Goal: Task Accomplishment & Management: Complete application form

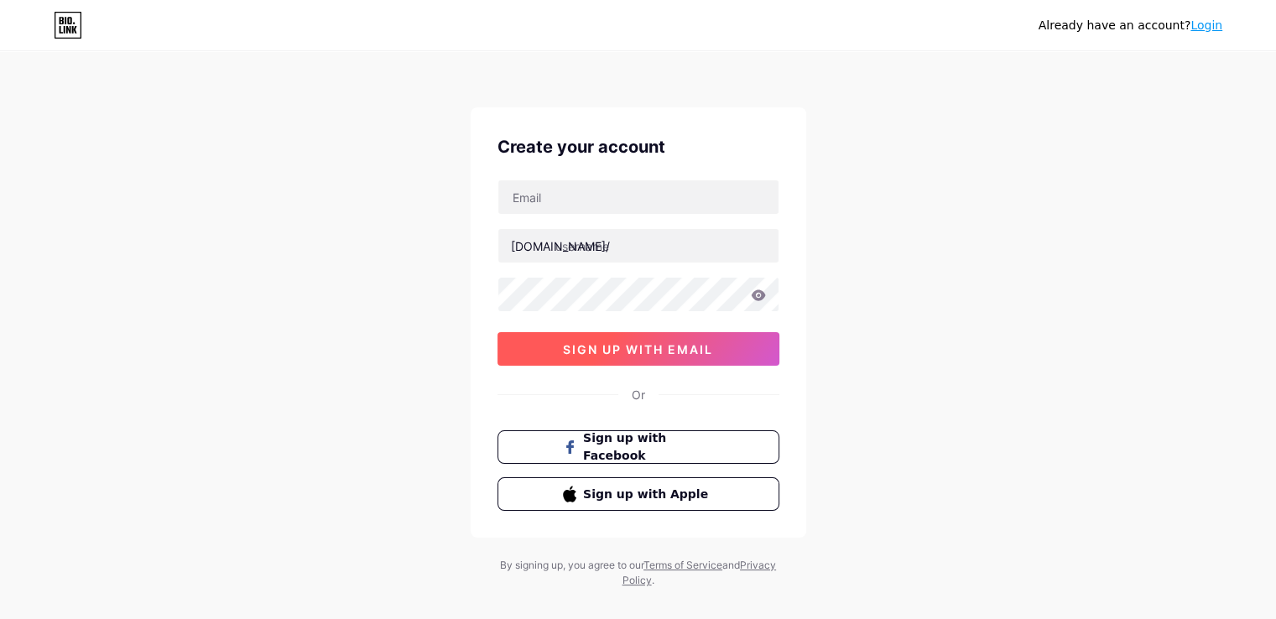
click at [606, 352] on span "sign up with email" at bounding box center [638, 349] width 150 height 14
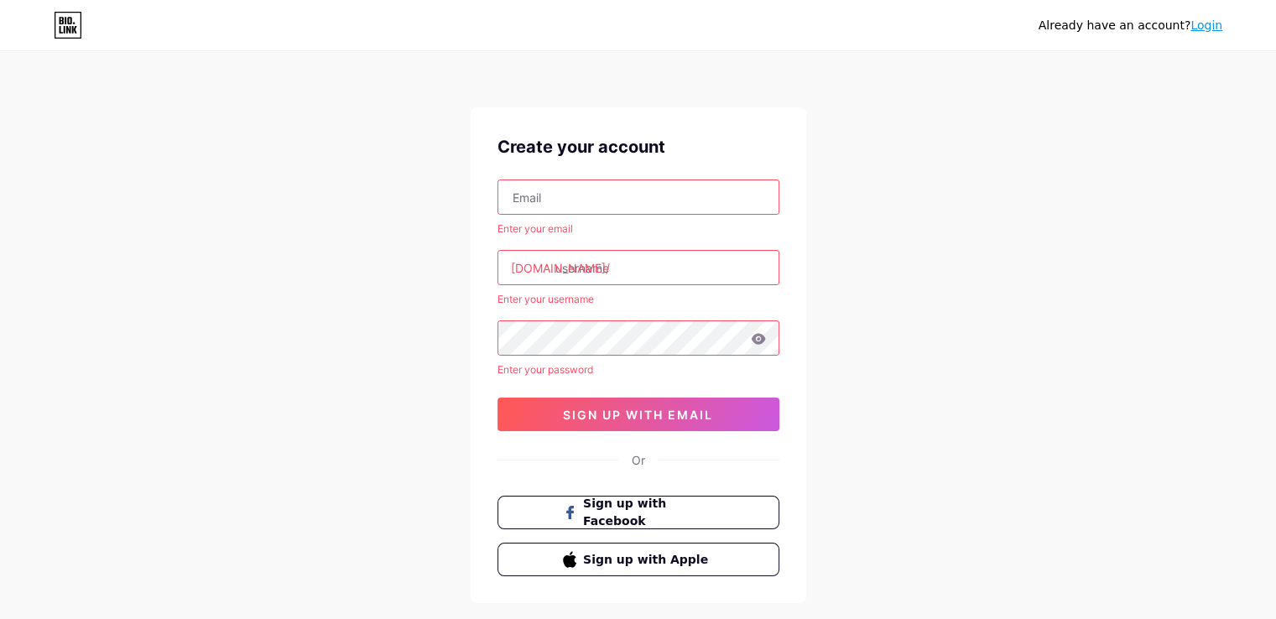
click at [564, 206] on input "text" at bounding box center [638, 197] width 280 height 34
type input "[EMAIL_ADDRESS][DOMAIN_NAME]"
click at [631, 265] on input "text" at bounding box center [638, 268] width 280 height 34
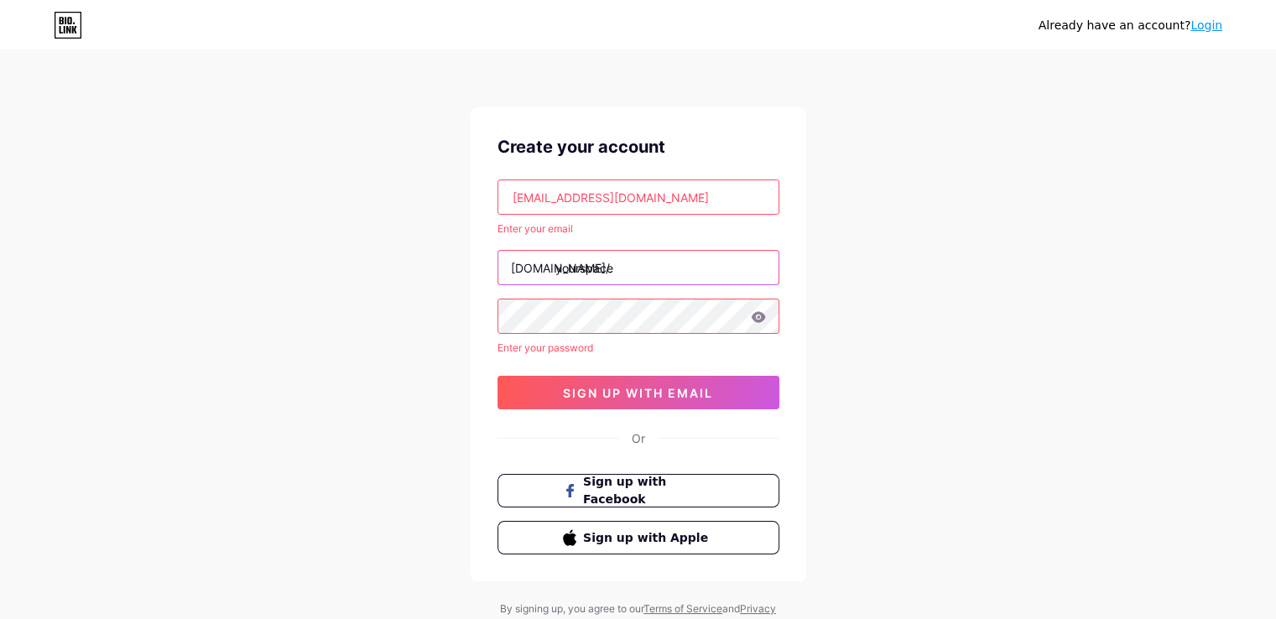
type input "yourspace"
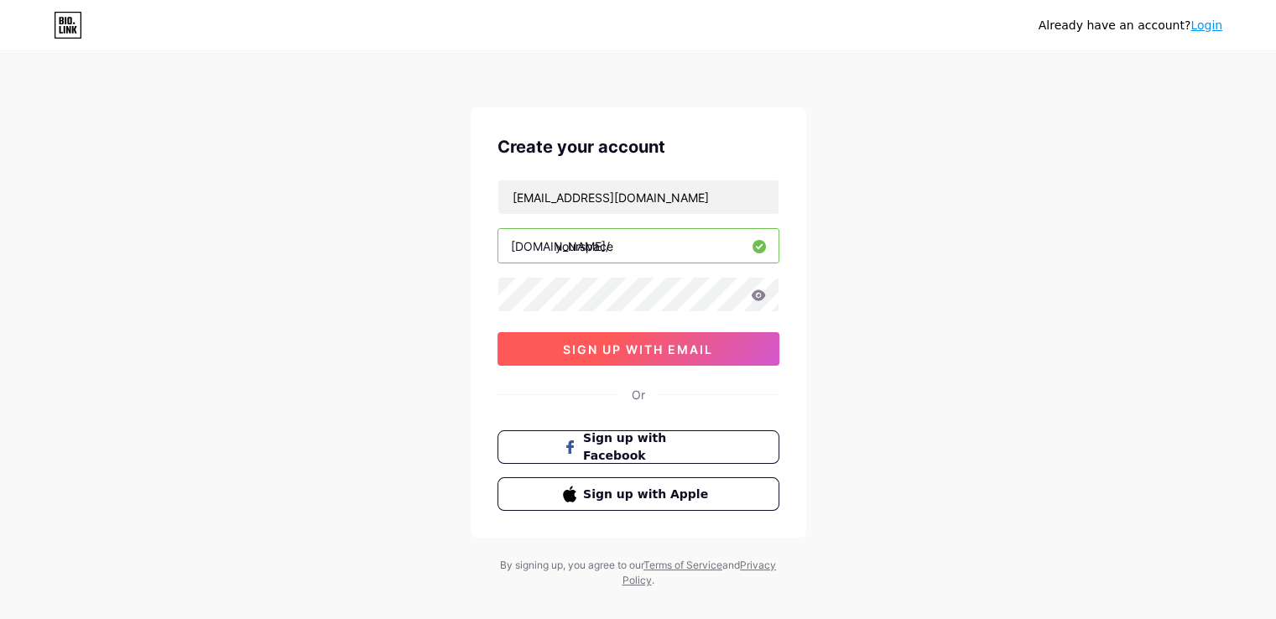
click at [668, 345] on span "sign up with email" at bounding box center [638, 349] width 150 height 14
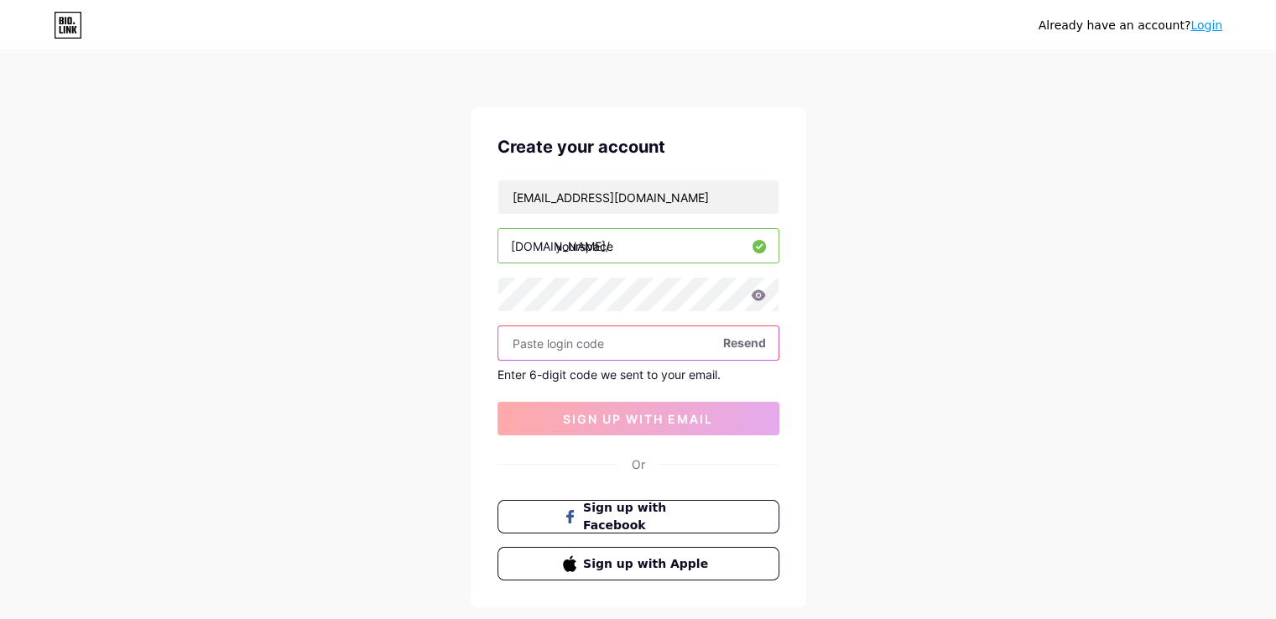
paste input "462581"
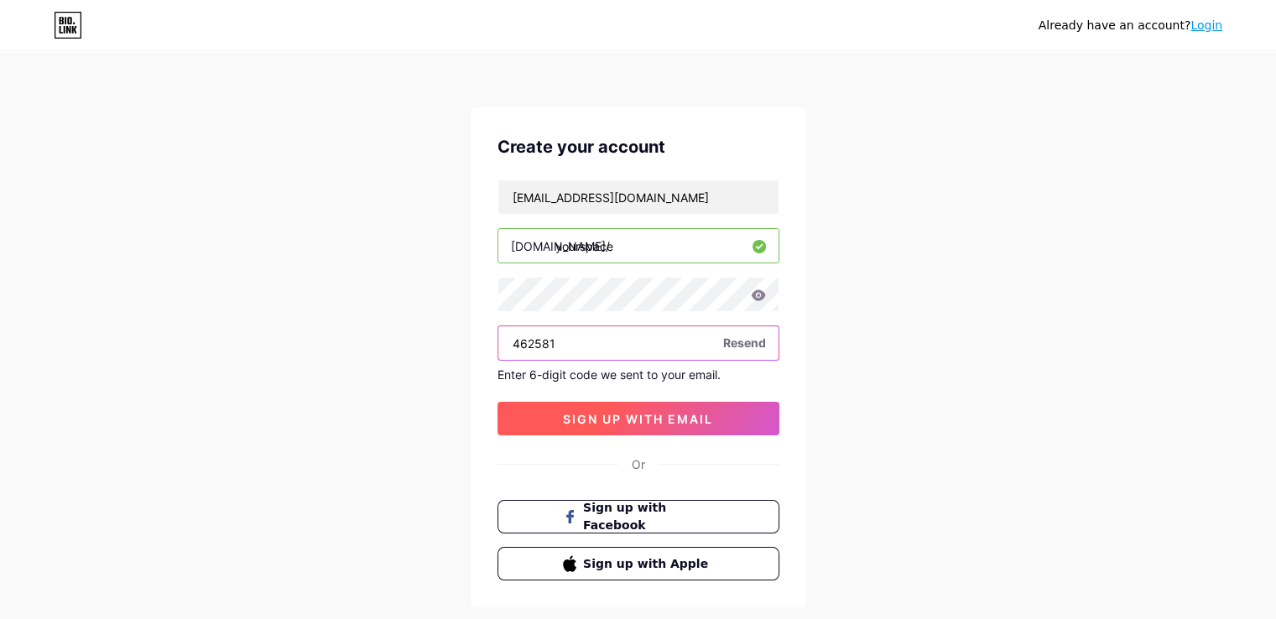
type input "462581"
click at [624, 406] on button "sign up with email" at bounding box center [638, 419] width 282 height 34
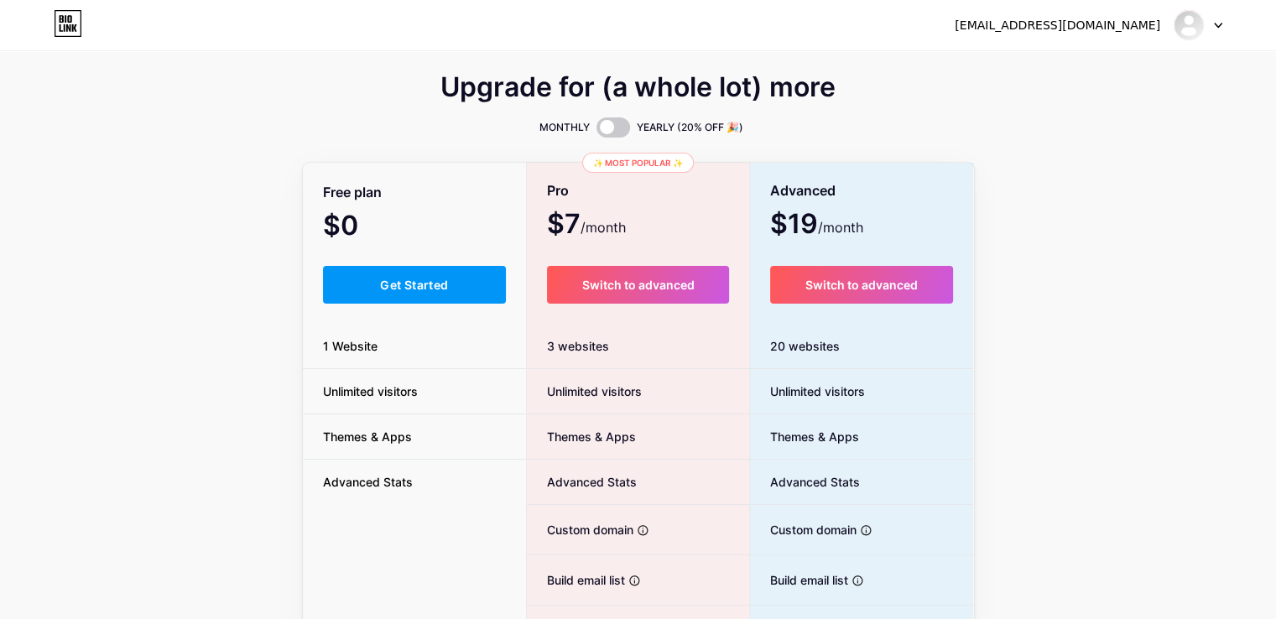
click at [1146, 364] on div "Upgrade for (a whole lot) more MONTHLY YEARLY (20% OFF 🎉) Free plan $0 /month G…" at bounding box center [638, 416] width 1276 height 679
click at [465, 293] on button "Get Started" at bounding box center [415, 285] width 184 height 38
click at [1168, 307] on div "Upgrade for (a whole lot) more MONTHLY YEARLY (20% OFF 🎉) Free plan $0 /month G…" at bounding box center [638, 416] width 1276 height 679
click at [1213, 30] on div at bounding box center [1197, 25] width 49 height 30
click at [1040, 61] on link "Dashboard" at bounding box center [1117, 68] width 208 height 45
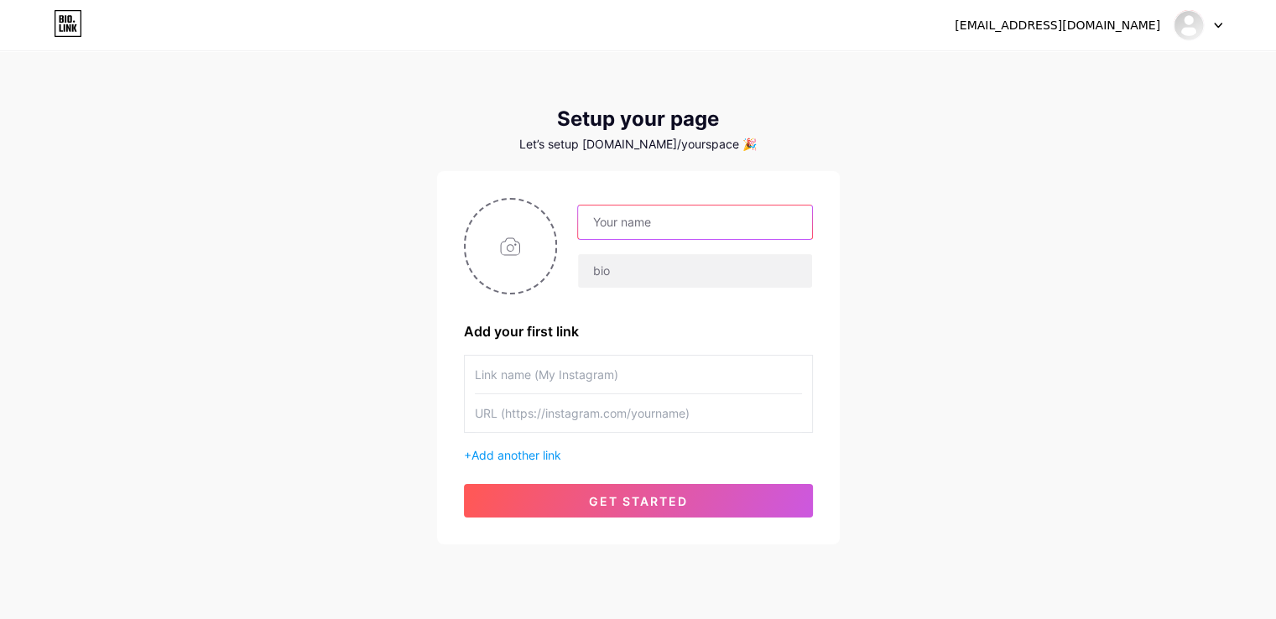
click at [701, 226] on input "text" at bounding box center [694, 222] width 233 height 34
type input "yourspace"
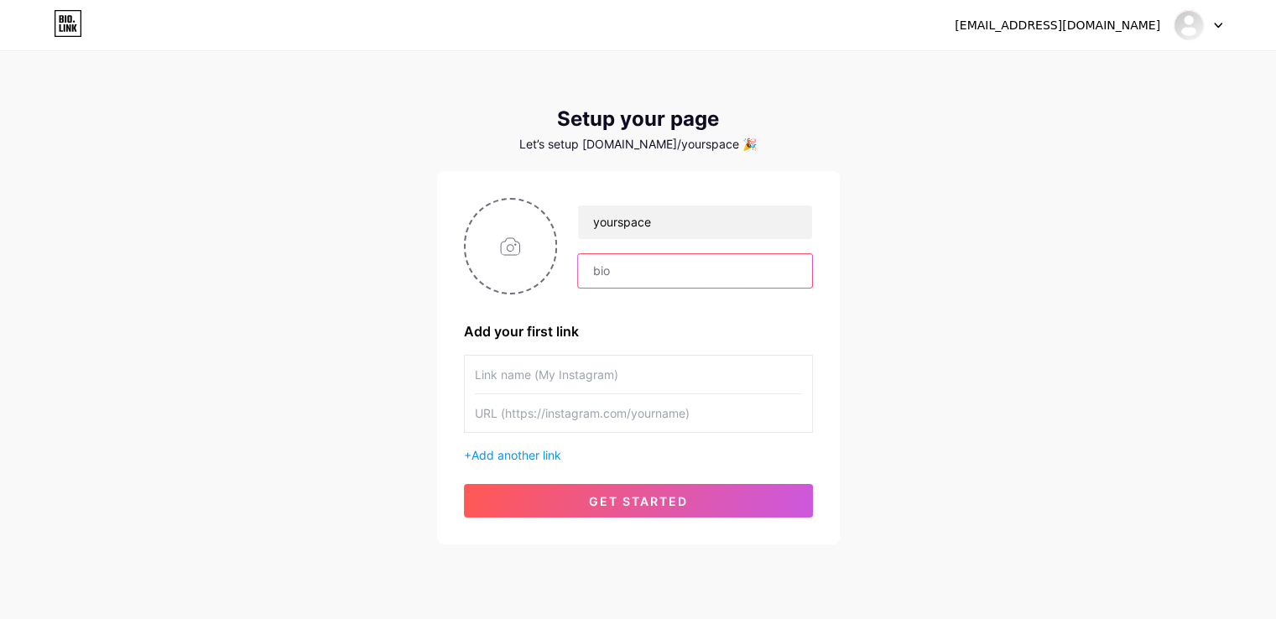
click at [619, 276] on input "text" at bounding box center [694, 271] width 233 height 34
click at [513, 386] on input "text" at bounding box center [638, 375] width 327 height 38
type input "yourspace"
click at [728, 414] on input "text" at bounding box center [638, 413] width 327 height 38
click at [594, 378] on input "yourspace" at bounding box center [638, 375] width 327 height 38
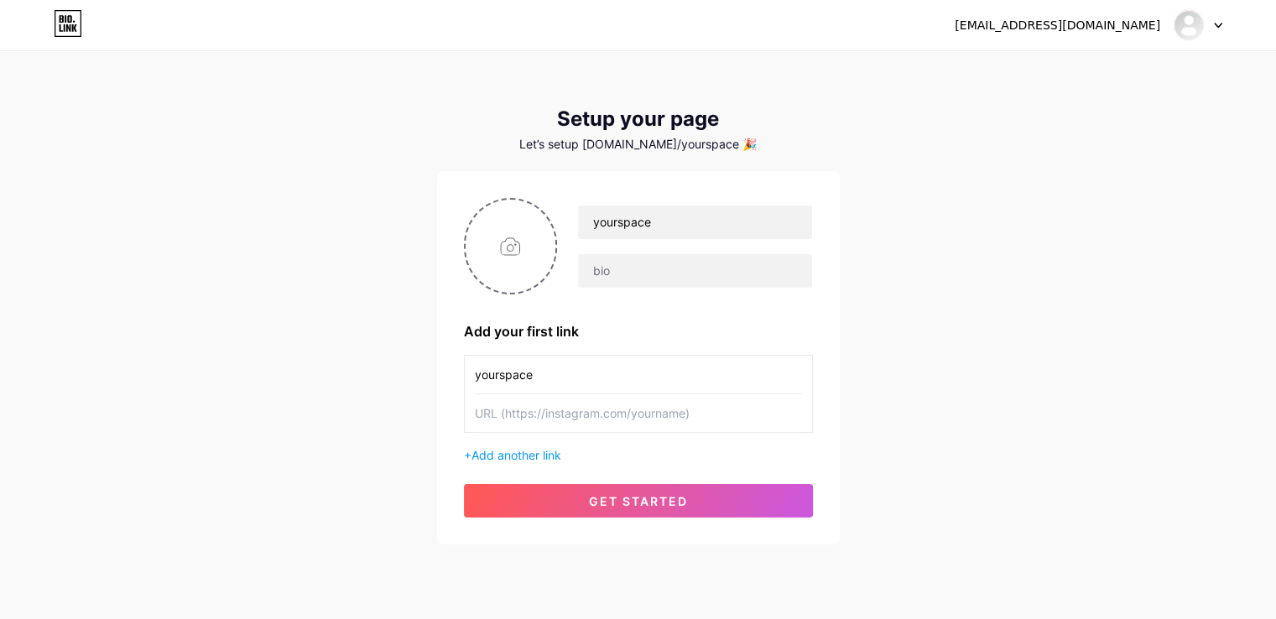
click at [594, 378] on input "yourspace" at bounding box center [638, 375] width 327 height 38
click at [533, 455] on span "Add another link" at bounding box center [516, 455] width 90 height 14
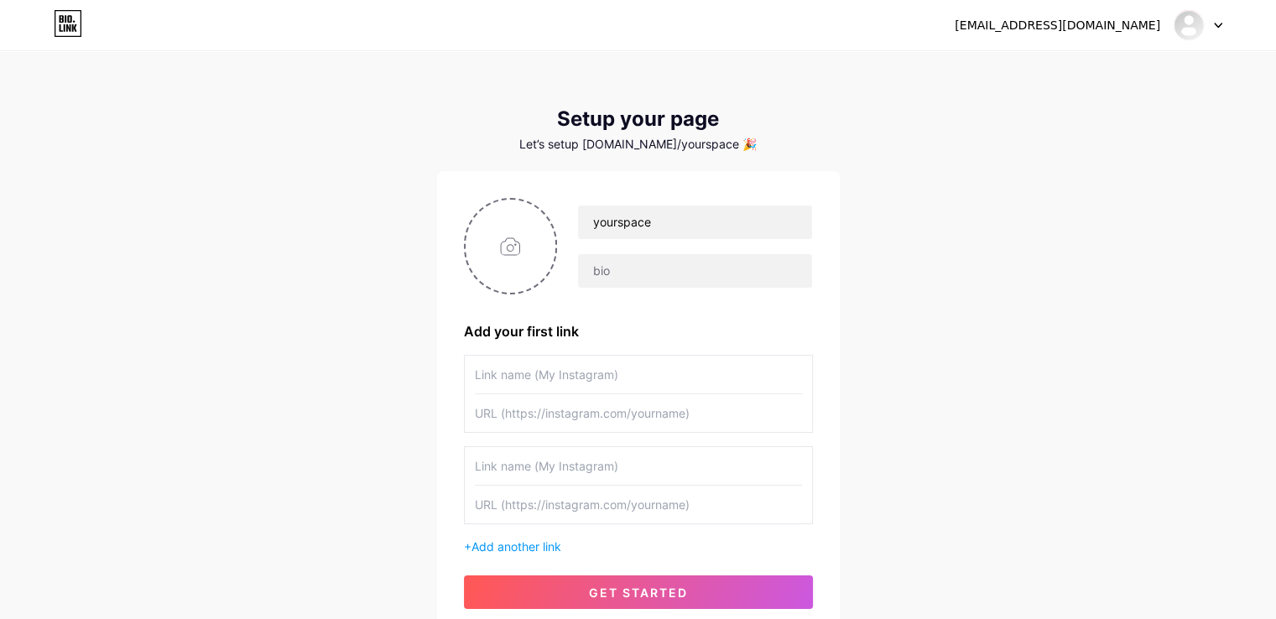
click at [511, 466] on input "text" at bounding box center [638, 466] width 327 height 38
click at [620, 371] on input "text" at bounding box center [638, 375] width 327 height 38
type input "yourspace"
click at [558, 403] on input "text" at bounding box center [638, 413] width 327 height 38
paste input "[URL][DOMAIN_NAME]"
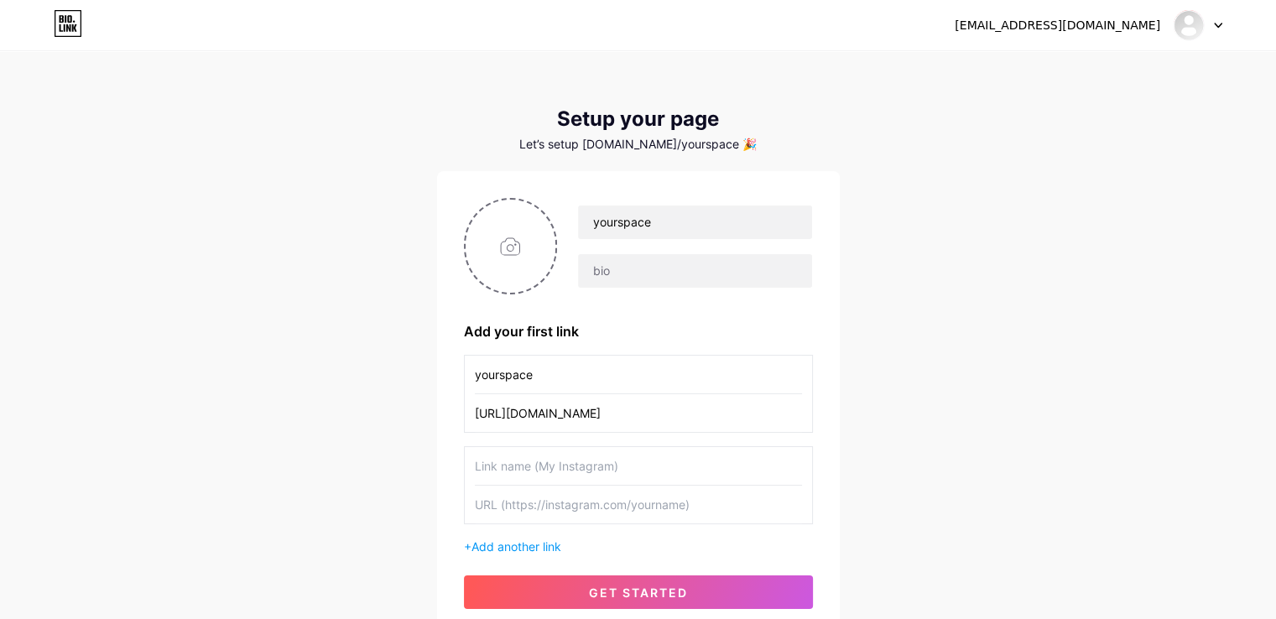
type input "[URL][DOMAIN_NAME]"
click at [903, 316] on div "[EMAIL_ADDRESS][DOMAIN_NAME] Dashboard Logout Setup your page Let’s setup [DOMA…" at bounding box center [638, 344] width 1276 height 689
click at [506, 252] on input "file" at bounding box center [510, 246] width 91 height 93
type input "C:\fakepath\YS_LOGO_4MP.png"
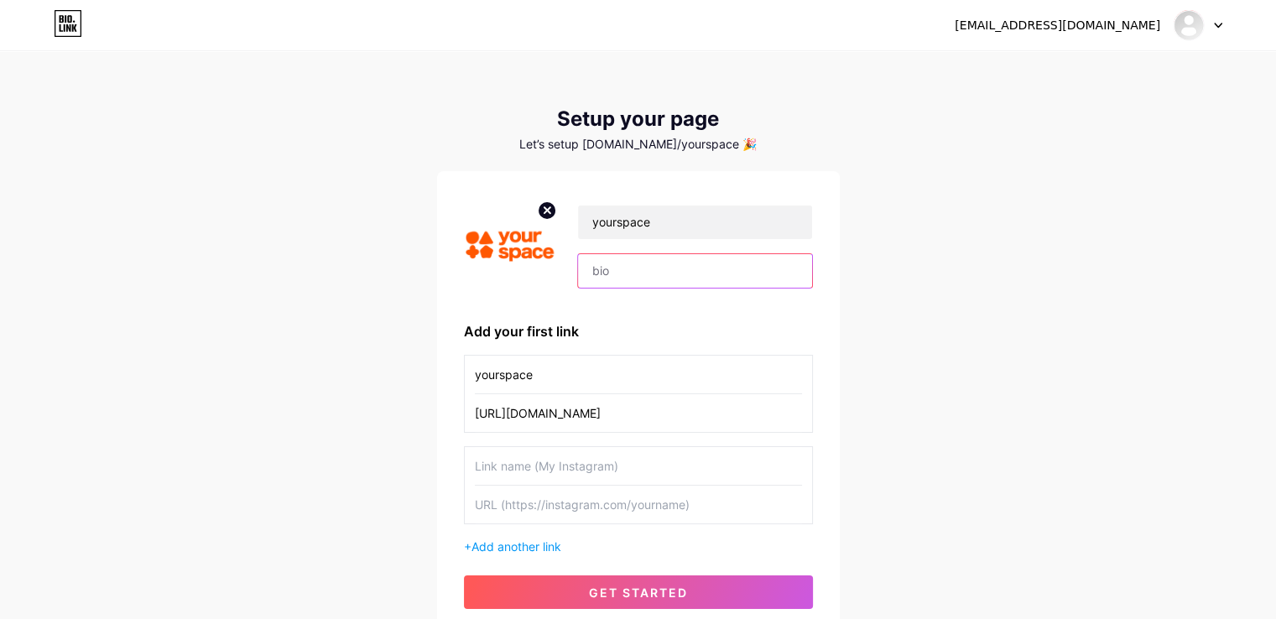
click at [614, 266] on input "text" at bounding box center [694, 271] width 233 height 34
paste input "Your-Space is a leading provider of premium co-living space in [GEOGRAPHIC_DATA…"
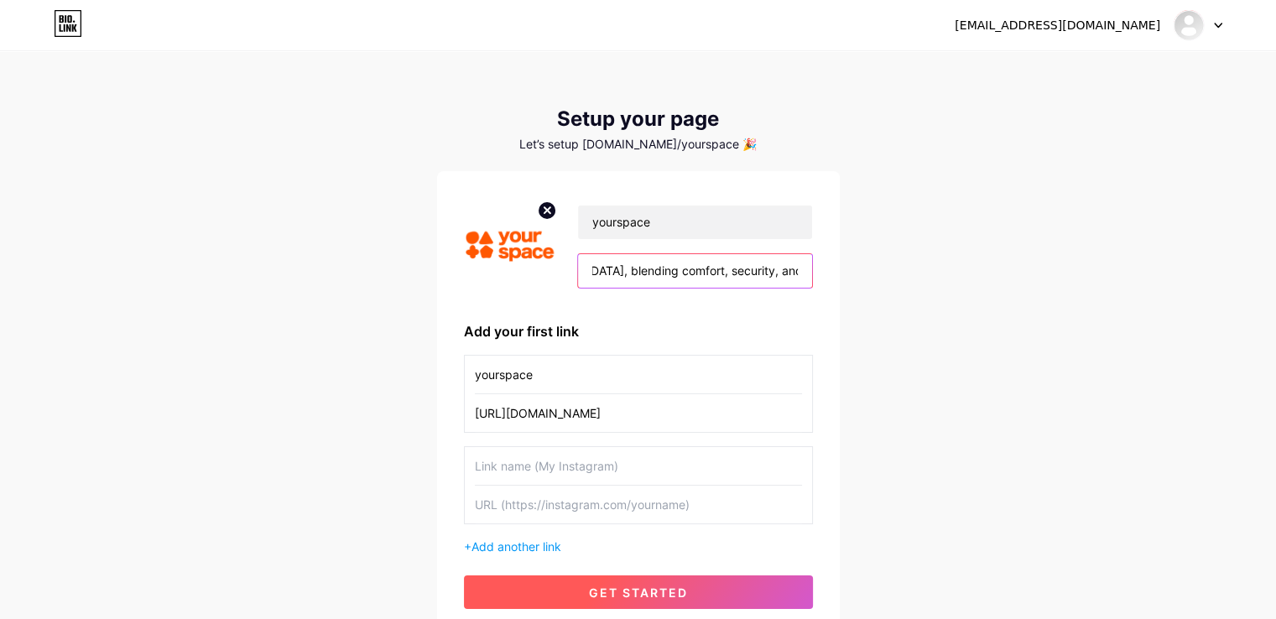
type input "Your-Space is a leading provider of premium co-living space in [GEOGRAPHIC_DATA…"
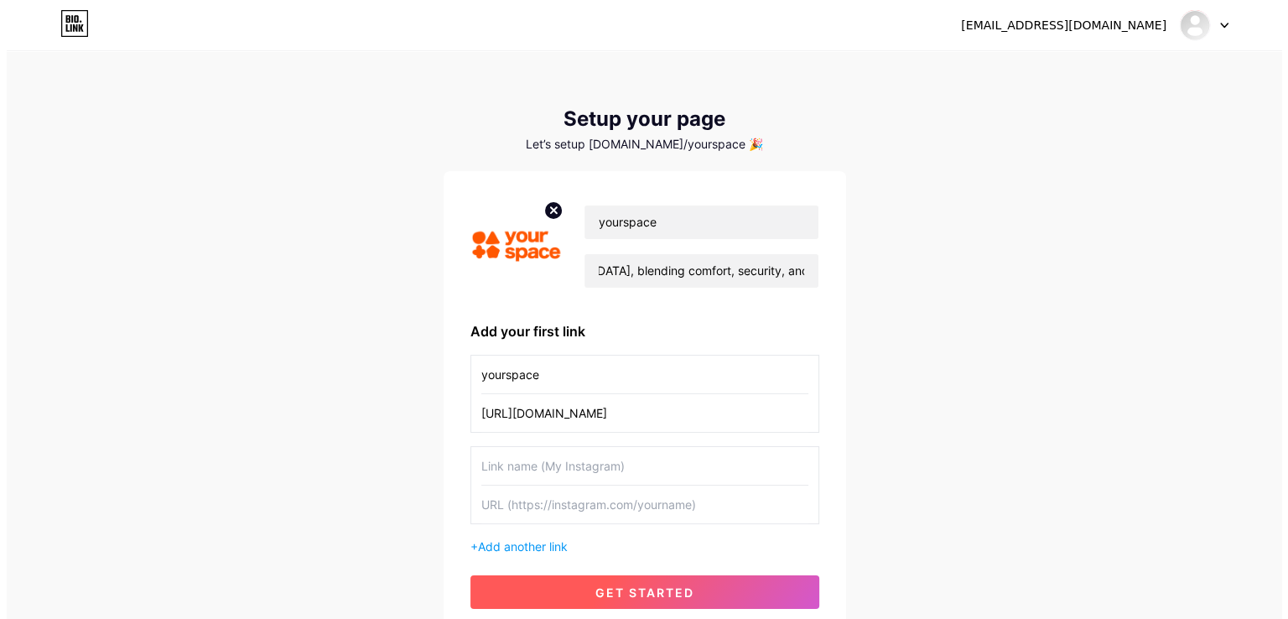
scroll to position [0, 0]
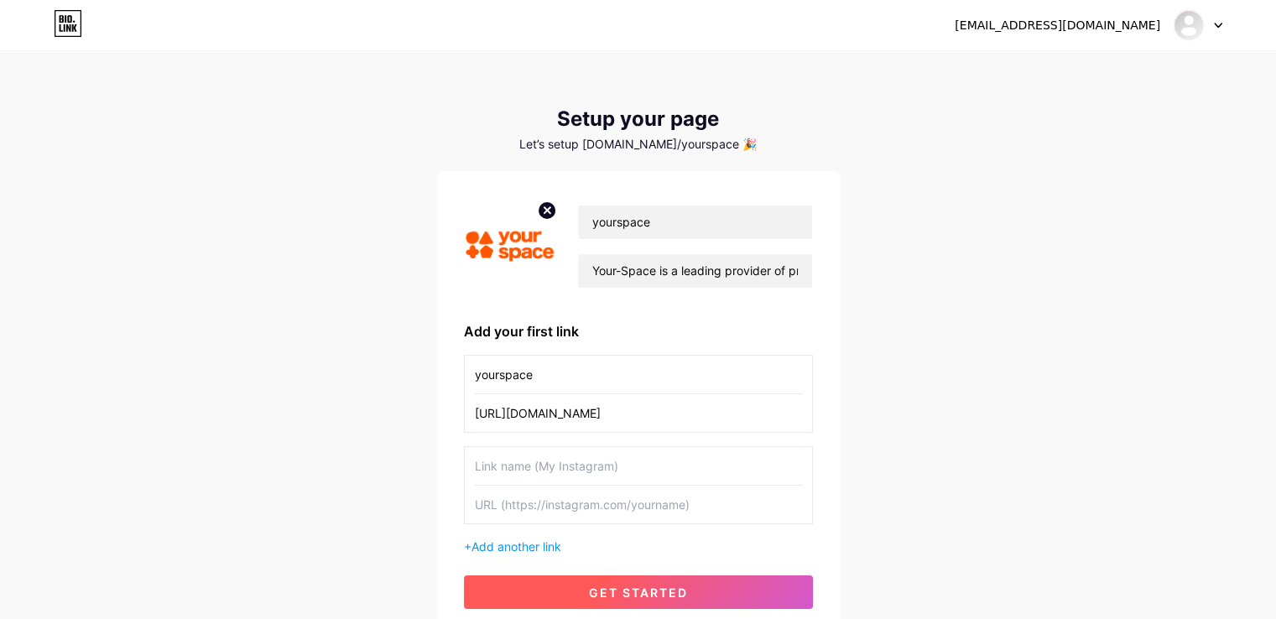
click at [671, 593] on span "get started" at bounding box center [638, 592] width 99 height 14
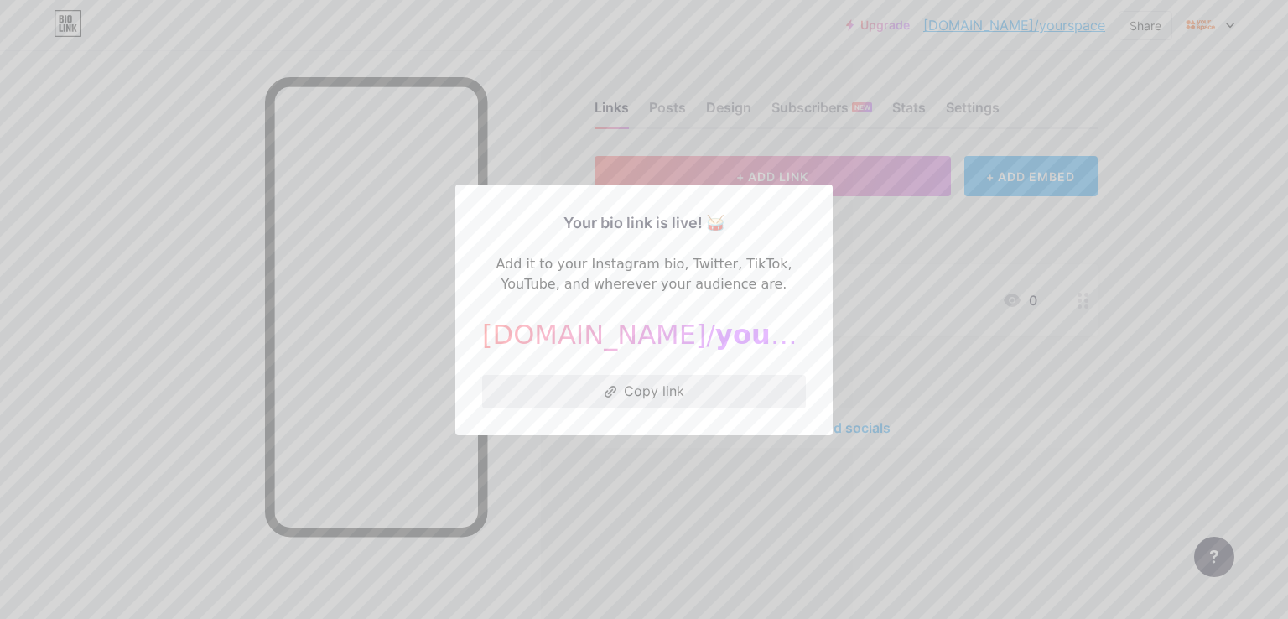
click at [752, 387] on button "Copy link" at bounding box center [644, 392] width 324 height 34
click at [675, 482] on div at bounding box center [644, 309] width 1288 height 619
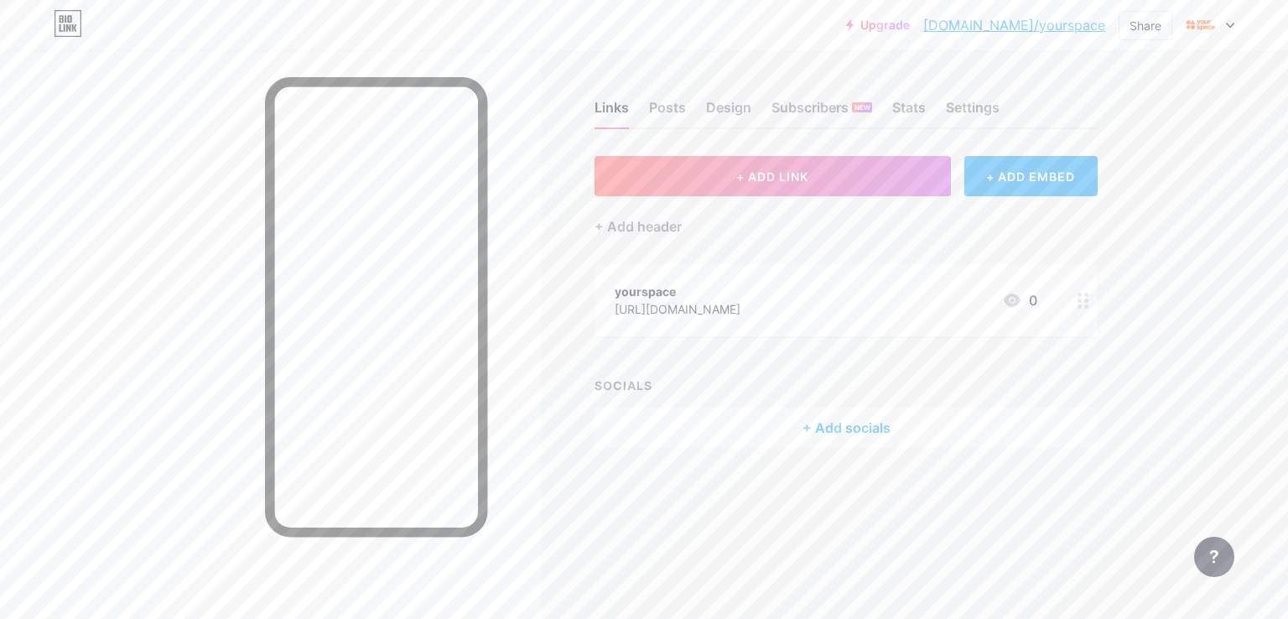
click at [1225, 18] on div at bounding box center [1210, 25] width 49 height 30
click at [1058, 231] on li "Logout" at bounding box center [1130, 235] width 208 height 45
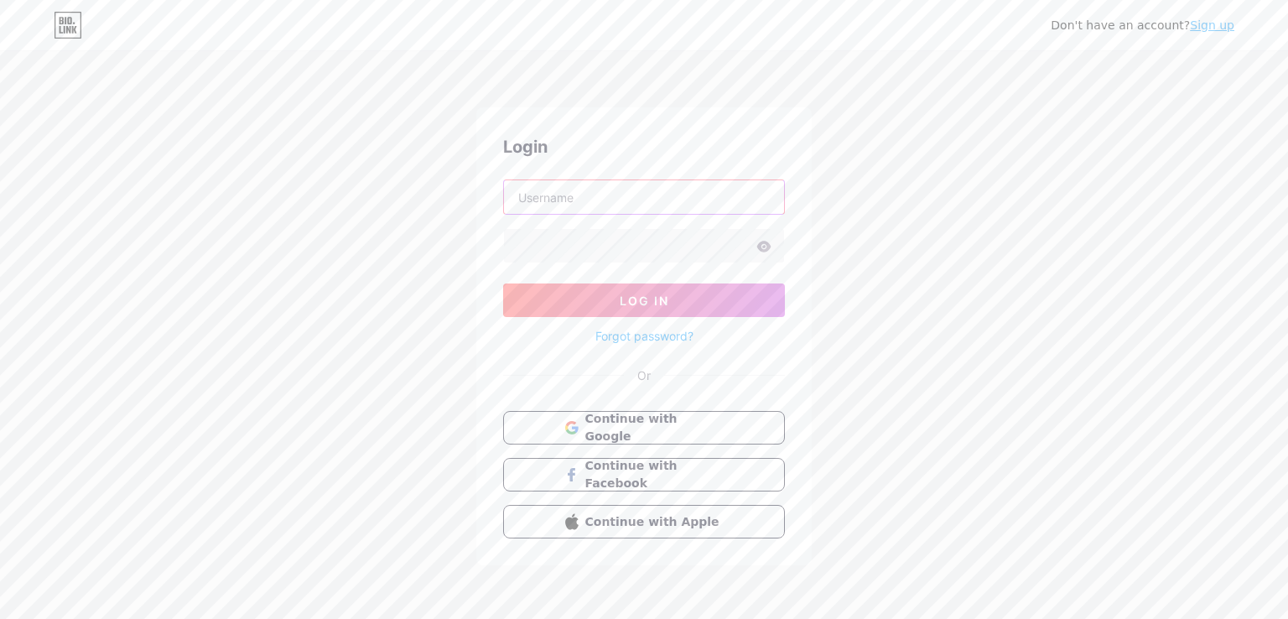
type input "[EMAIL_ADDRESS][DOMAIN_NAME]"
click at [709, 424] on span "Continue with Google" at bounding box center [654, 428] width 140 height 36
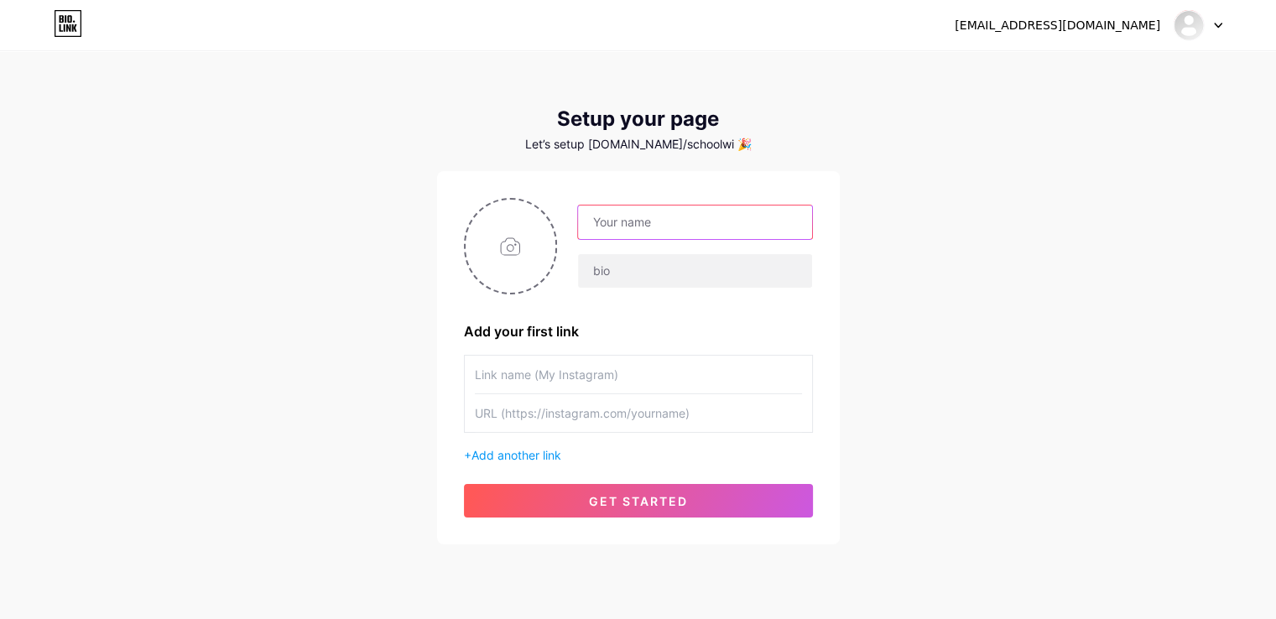
click at [689, 221] on input "text" at bounding box center [694, 222] width 233 height 34
drag, startPoint x: 681, startPoint y: 222, endPoint x: 769, endPoint y: 216, distance: 88.3
click at [769, 216] on input "schoolwischoolseo@gmail.com" at bounding box center [694, 222] width 233 height 34
type input "schoolwischool"
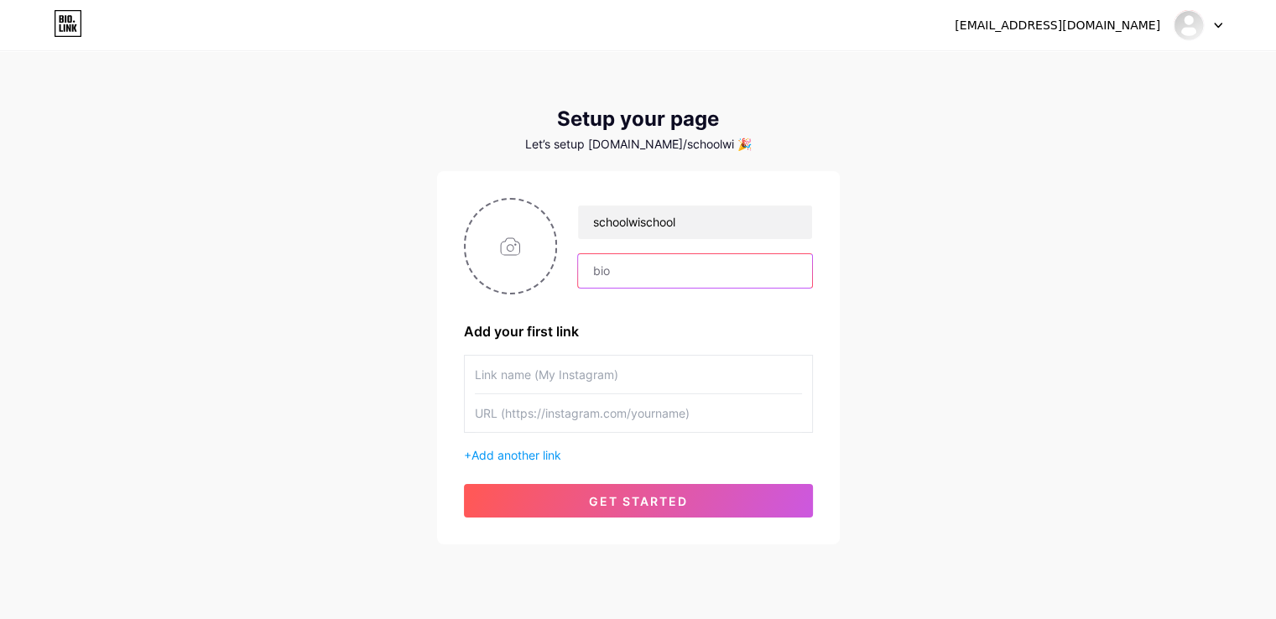
click at [615, 280] on input "text" at bounding box center [694, 271] width 233 height 34
click at [612, 377] on input "text" at bounding box center [638, 375] width 327 height 38
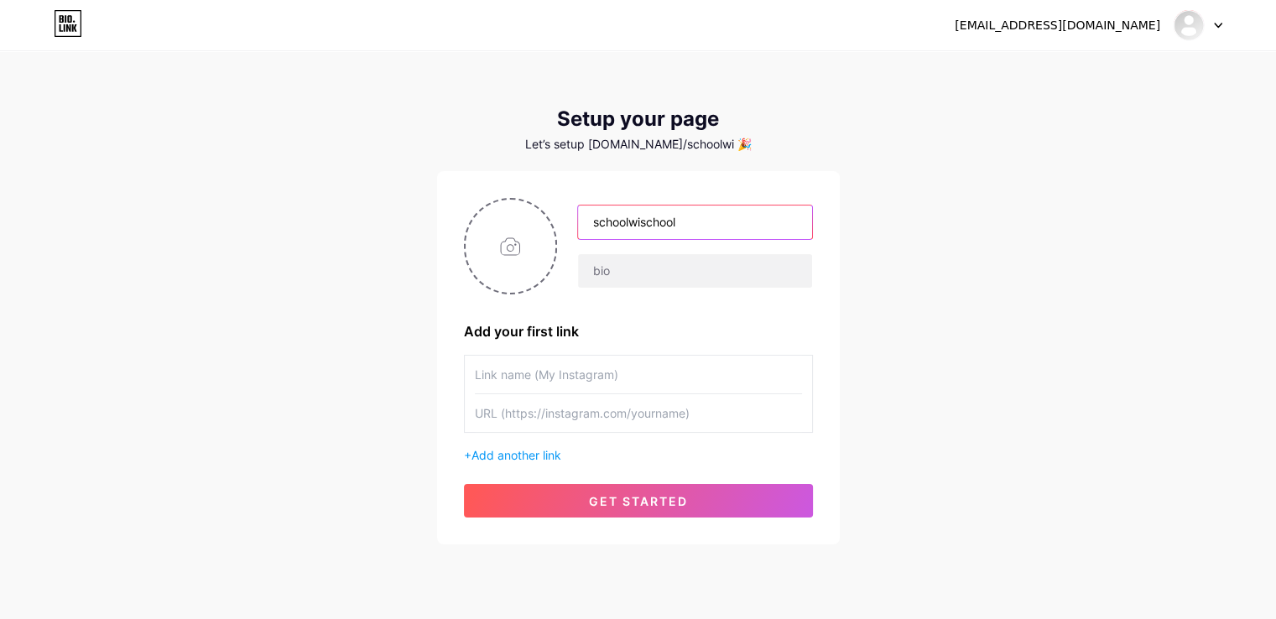
click at [704, 229] on input "schoolwischool" at bounding box center [694, 222] width 233 height 34
click at [576, 385] on input "text" at bounding box center [638, 375] width 327 height 38
paste input "schoolwischool"
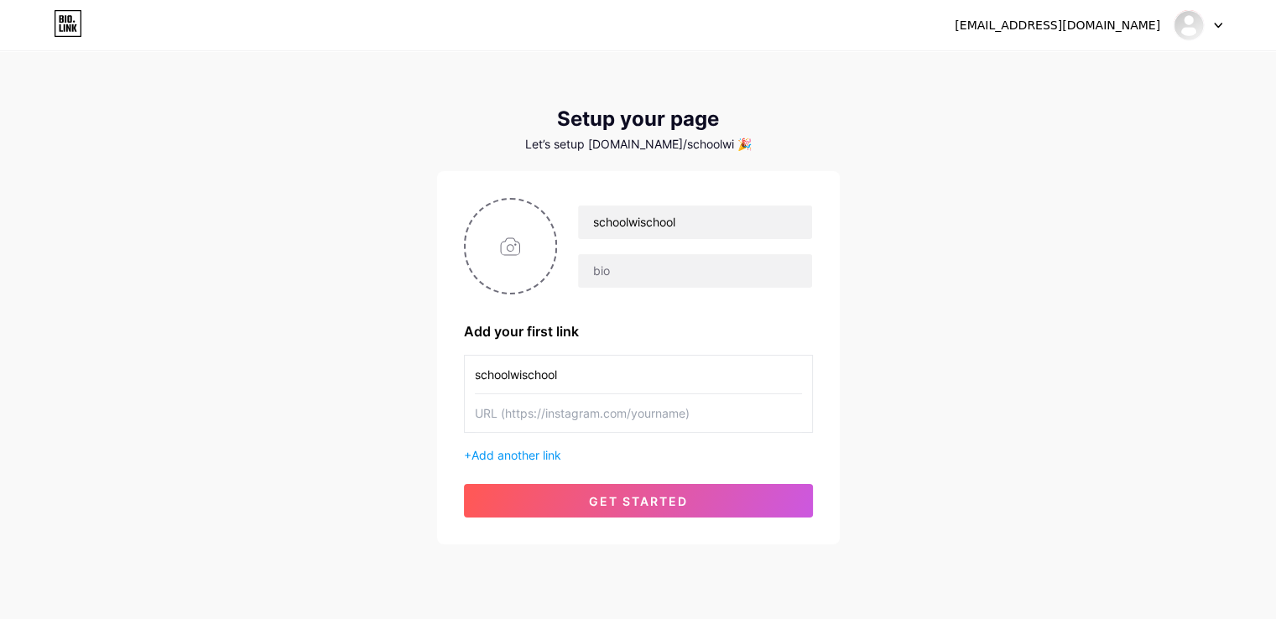
type input "schoolwischool"
click at [662, 278] on input "text" at bounding box center [694, 271] width 233 height 34
paste input "At Schoolwischool, we believe that every child deserves access to quality educa…"
type input "At Schoolwischool, we believe that every child deserves access to quality educa…"
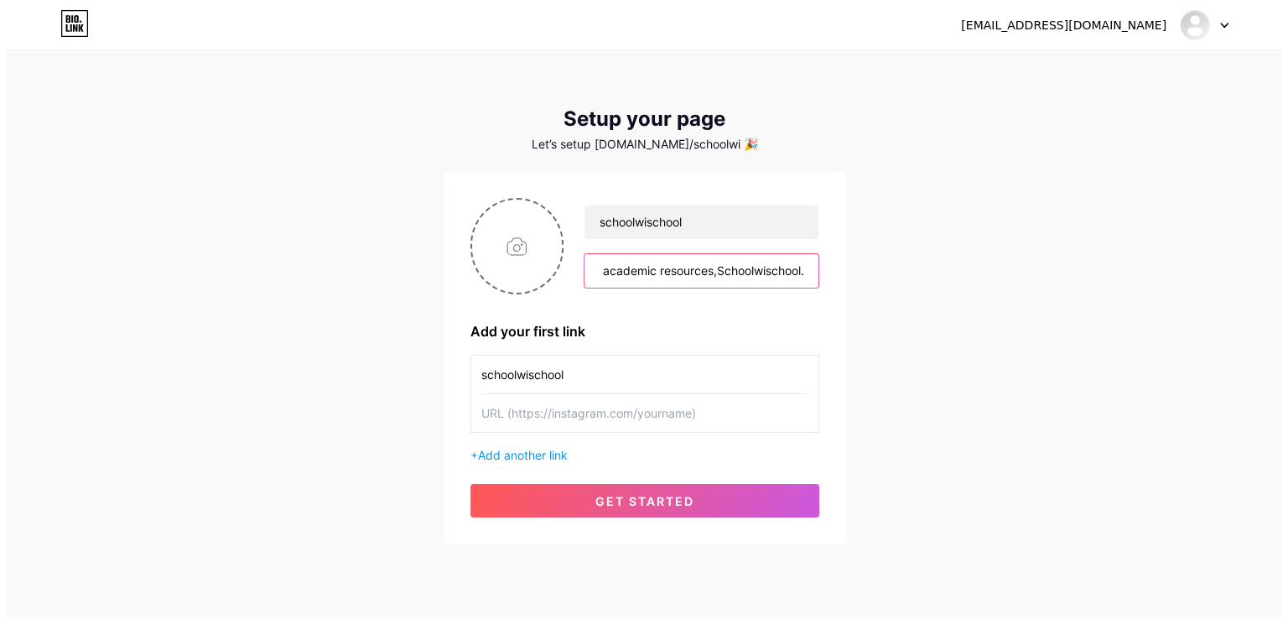
scroll to position [0, 0]
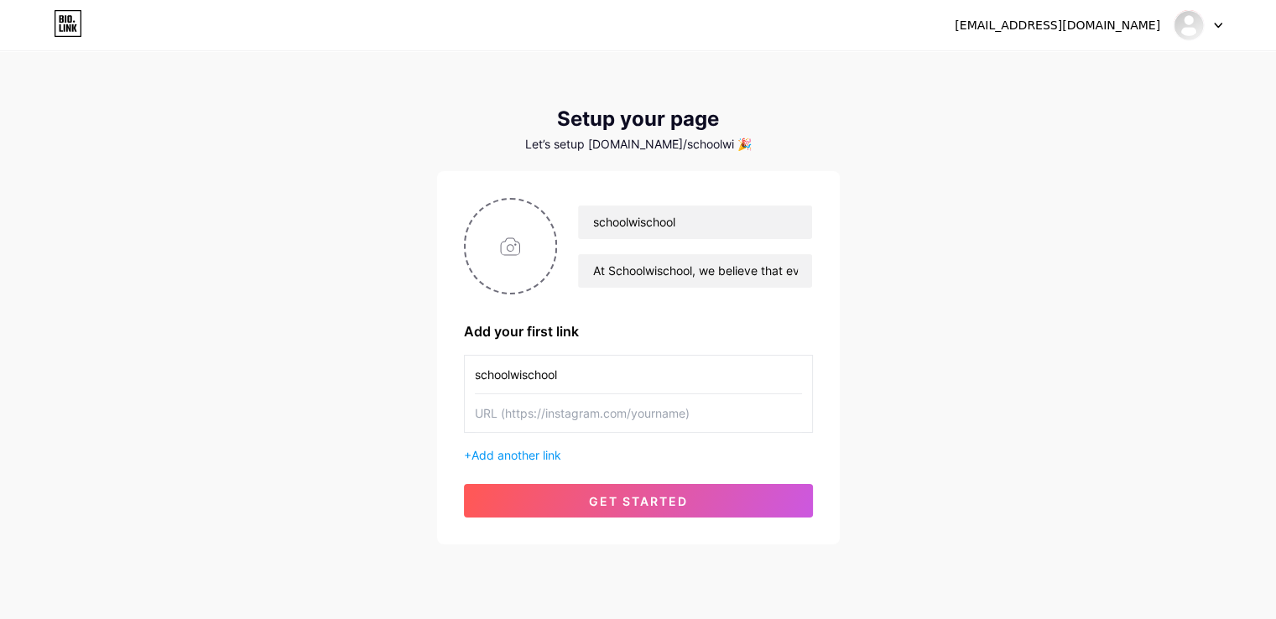
click at [550, 416] on input "text" at bounding box center [638, 413] width 327 height 38
paste input "https://schoolwischool.com/"
type input "https://schoolwischool.com/"
click at [370, 497] on div "schoolwischoolseo@gmail.com Dashboard Logout Setup your page Let’s setup bio.li…" at bounding box center [638, 299] width 1276 height 598
click at [517, 251] on input "file" at bounding box center [510, 246] width 91 height 93
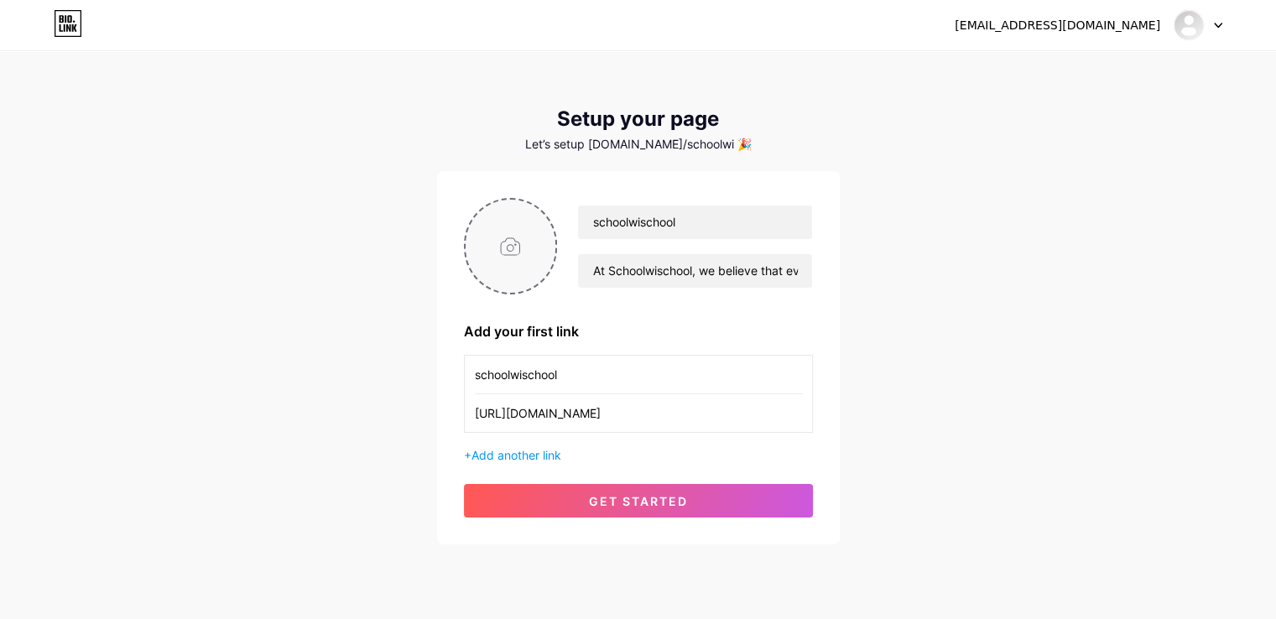
type input "C:\fakepath\Schoolwischool_4MP.png"
click at [1177, 433] on div "schoolwischoolseo@gmail.com Dashboard Logout Setup your page Let’s setup bio.li…" at bounding box center [638, 299] width 1276 height 598
click at [550, 211] on circle at bounding box center [547, 210] width 18 height 18
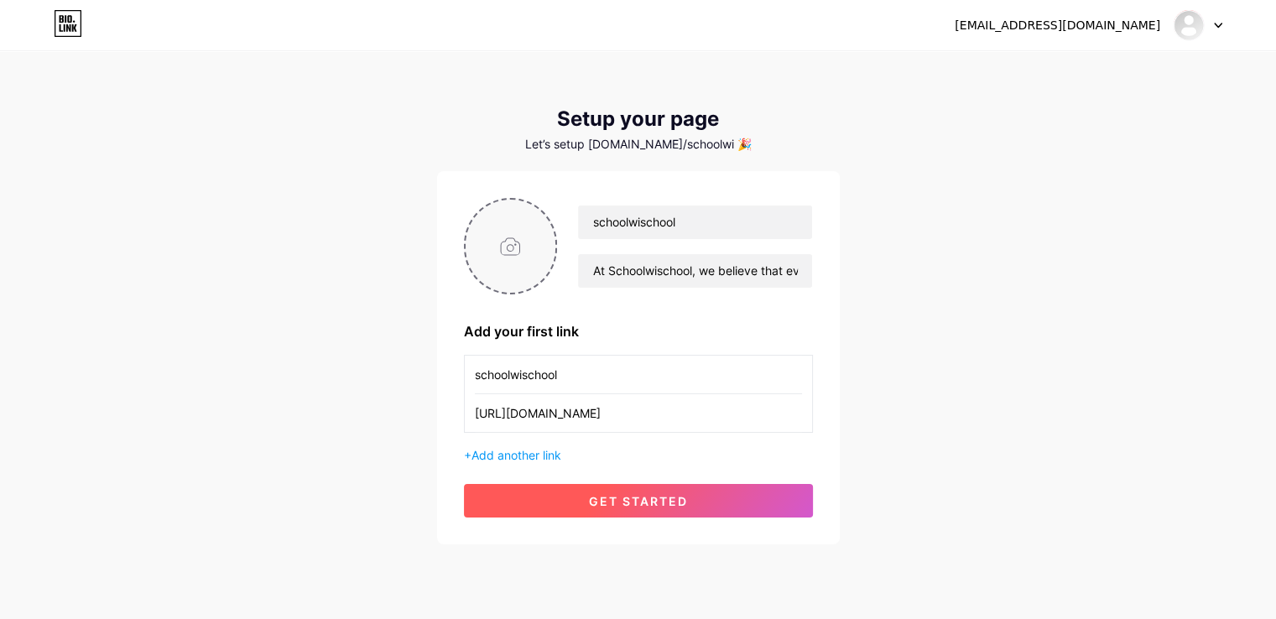
click at [738, 504] on button "get started" at bounding box center [638, 501] width 349 height 34
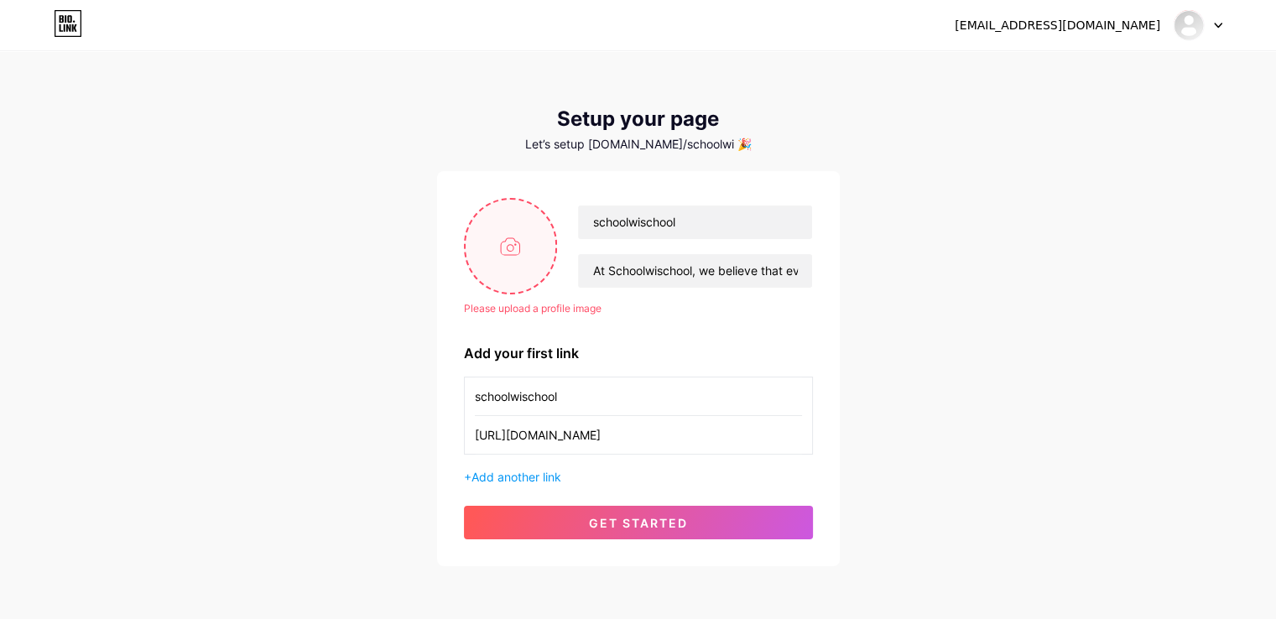
click at [521, 252] on input "file" at bounding box center [510, 246] width 91 height 93
type input "C:\fakepath\Schoolwischool_2000x2000.png"
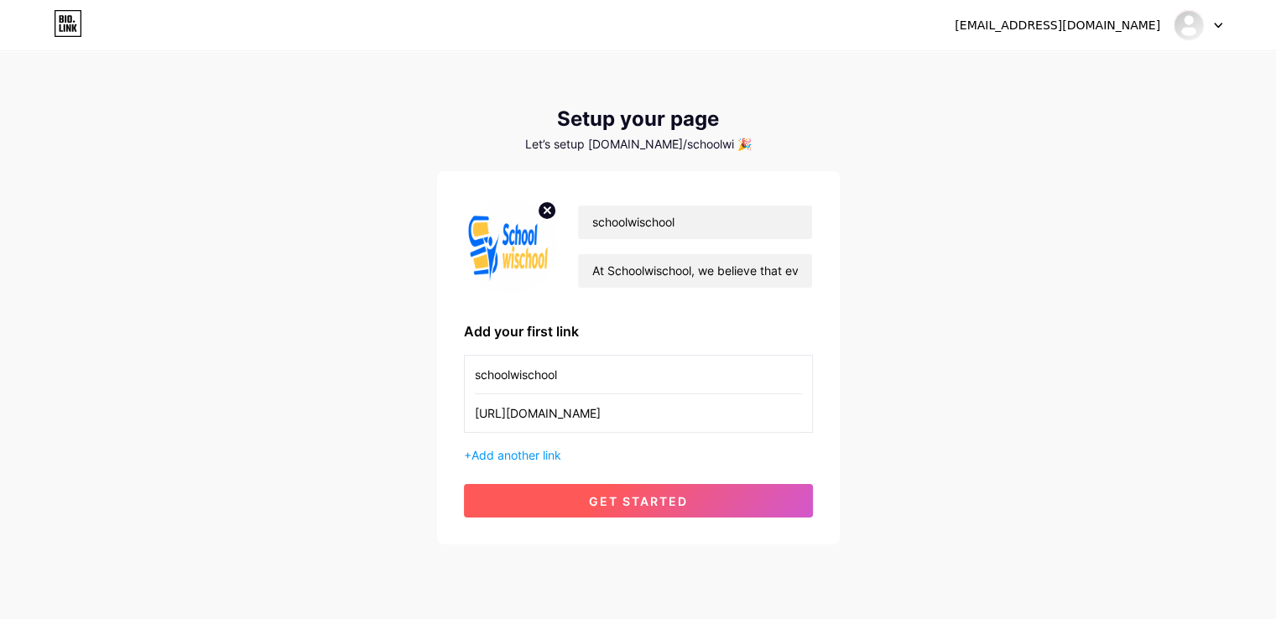
click at [637, 494] on span "get started" at bounding box center [638, 501] width 99 height 14
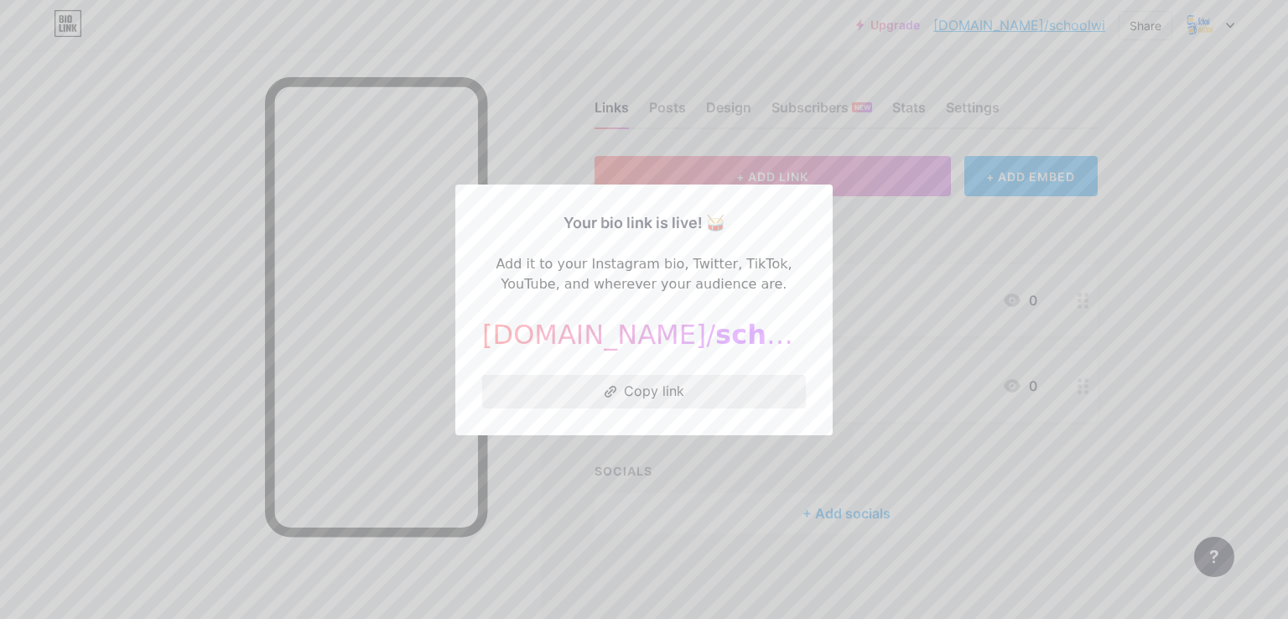
click at [704, 404] on button "Copy link" at bounding box center [644, 392] width 324 height 34
click at [696, 401] on button "Copy link" at bounding box center [644, 392] width 324 height 34
